Goal: Transaction & Acquisition: Purchase product/service

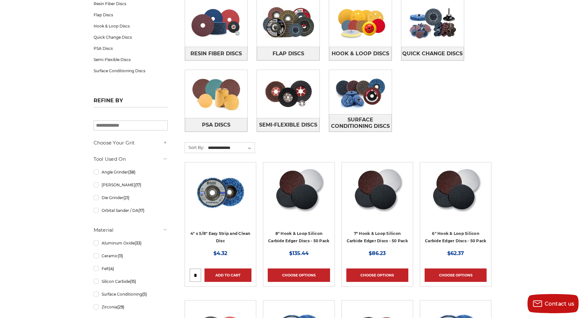
scroll to position [213, 0]
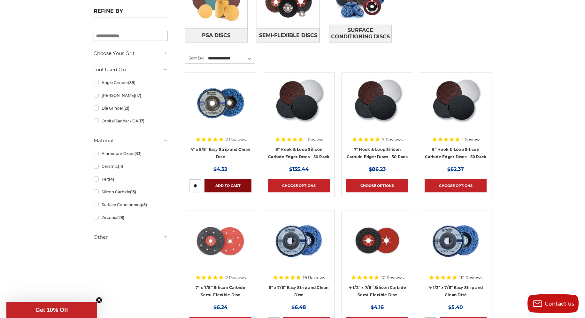
click at [220, 182] on link "Add to Cart" at bounding box center [228, 185] width 47 height 13
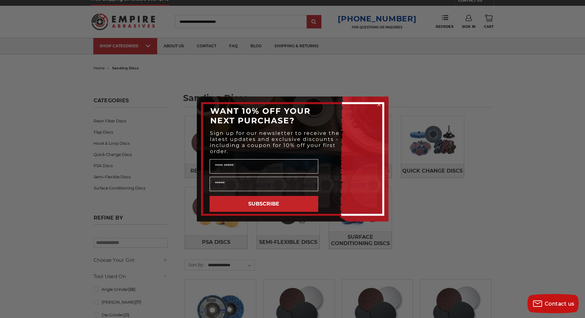
scroll to position [0, 0]
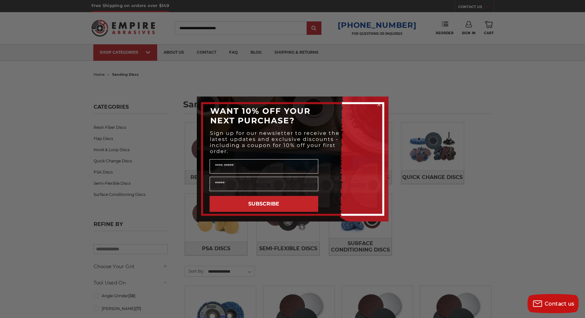
click at [380, 105] on circle "Close dialog" at bounding box center [379, 105] width 6 height 6
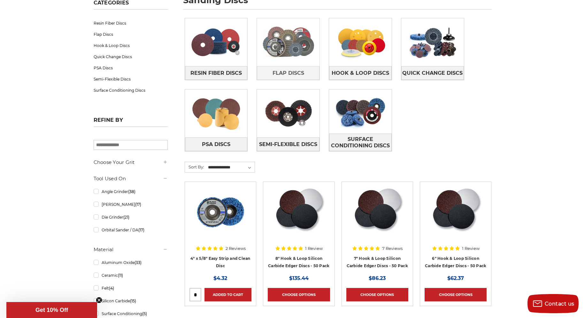
scroll to position [128, 0]
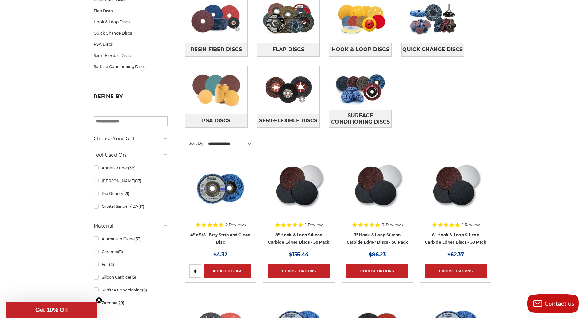
click at [99, 298] on circle "Close teaser" at bounding box center [99, 300] width 6 height 6
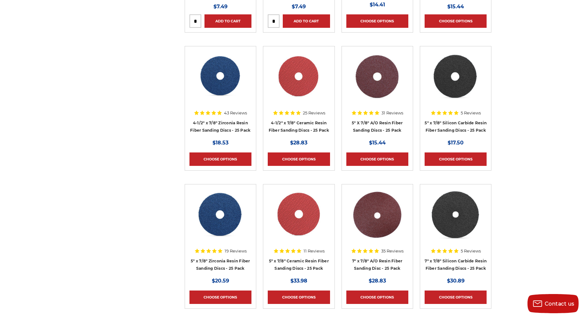
scroll to position [682, 0]
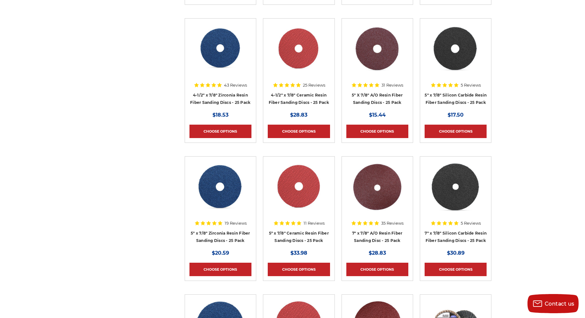
click at [436, 210] on img at bounding box center [455, 186] width 51 height 51
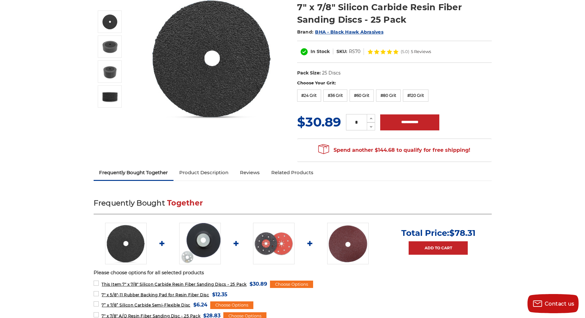
scroll to position [170, 0]
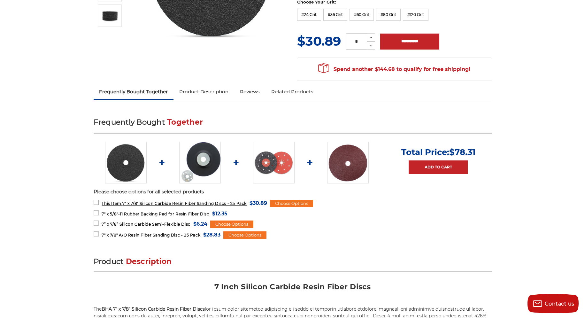
click at [106, 203] on strong "This Item:" at bounding box center [112, 203] width 21 height 5
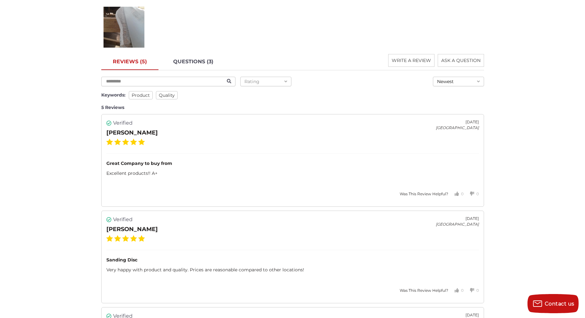
scroll to position [937, 0]
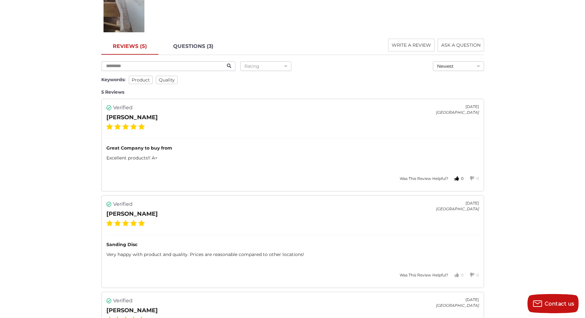
click at [457, 176] on icon "Votes Up" at bounding box center [456, 178] width 7 height 7
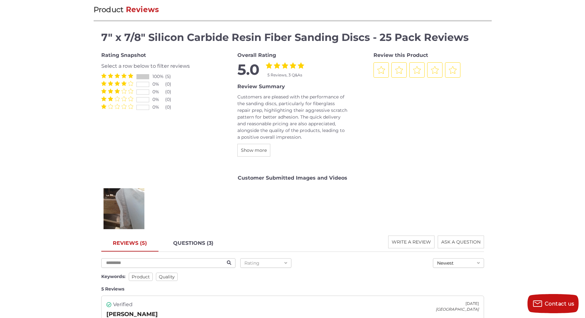
scroll to position [809, 0]
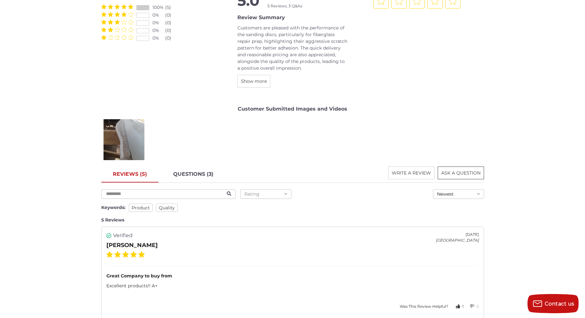
click at [463, 174] on span "ASK A QUESTION" at bounding box center [460, 173] width 39 height 6
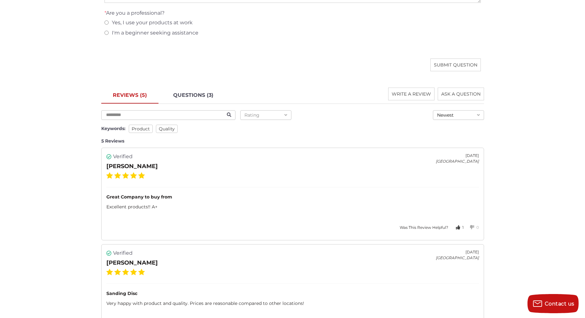
scroll to position [1104, 0]
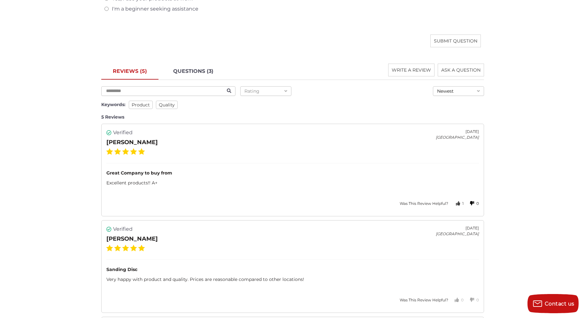
click at [468, 211] on button "0" at bounding box center [471, 203] width 15 height 15
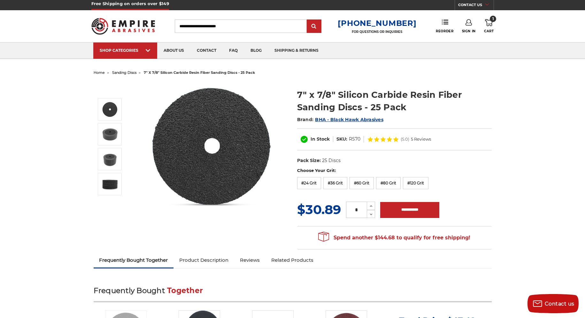
scroll to position [0, 0]
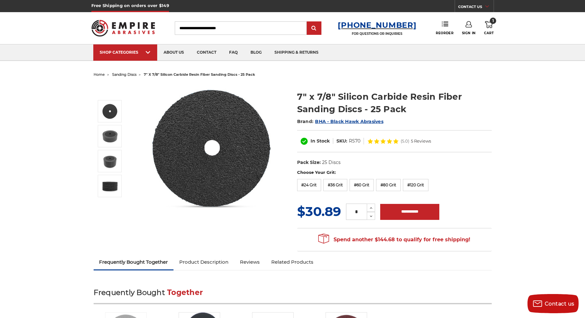
click at [393, 26] on h3 "[PHONE_NUMBER]" at bounding box center [377, 24] width 79 height 9
